Goal: Transaction & Acquisition: Obtain resource

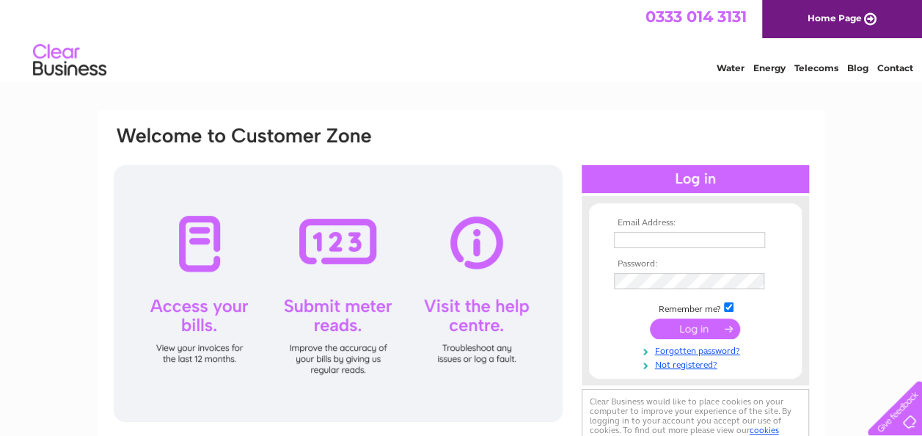
type input "[EMAIL_ADDRESS][DOMAIN_NAME]"
click at [694, 330] on input "submit" at bounding box center [695, 328] width 90 height 21
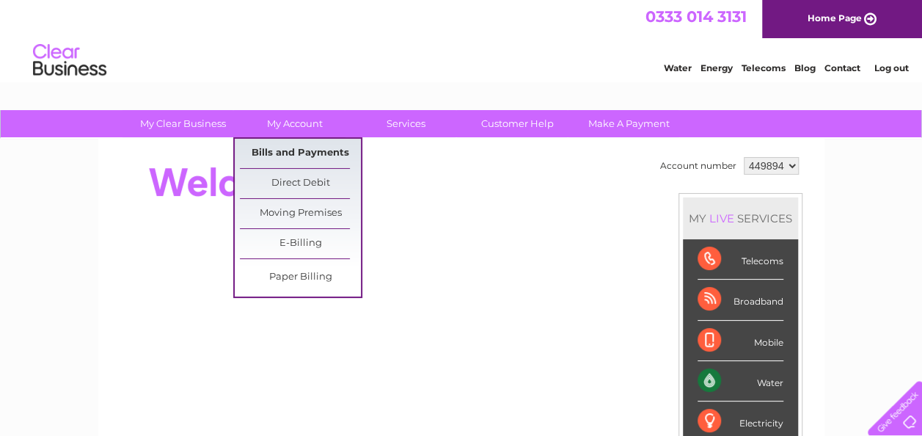
click at [288, 144] on link "Bills and Payments" at bounding box center [300, 153] width 121 height 29
click at [282, 154] on link "Bills and Payments" at bounding box center [300, 153] width 121 height 29
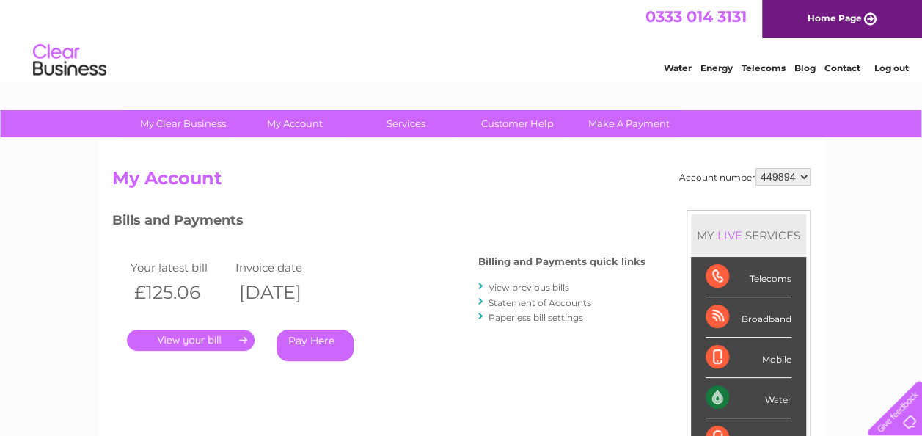
click at [226, 343] on link "." at bounding box center [191, 339] width 128 height 21
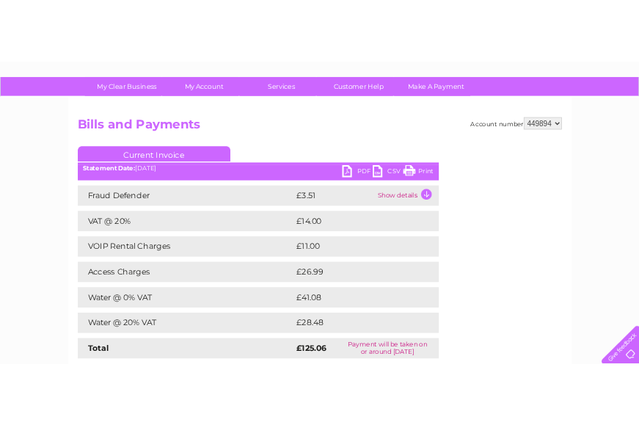
scroll to position [76, 0]
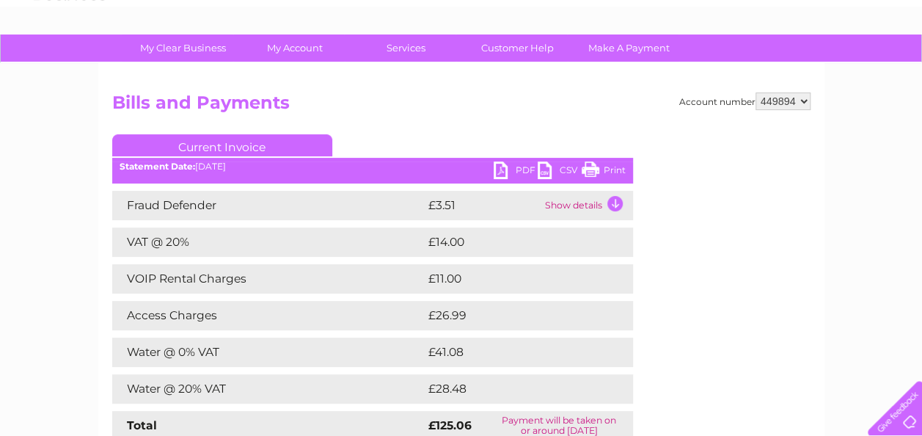
click at [500, 167] on link "PDF" at bounding box center [516, 171] width 44 height 21
